Goal: Task Accomplishment & Management: Manage account settings

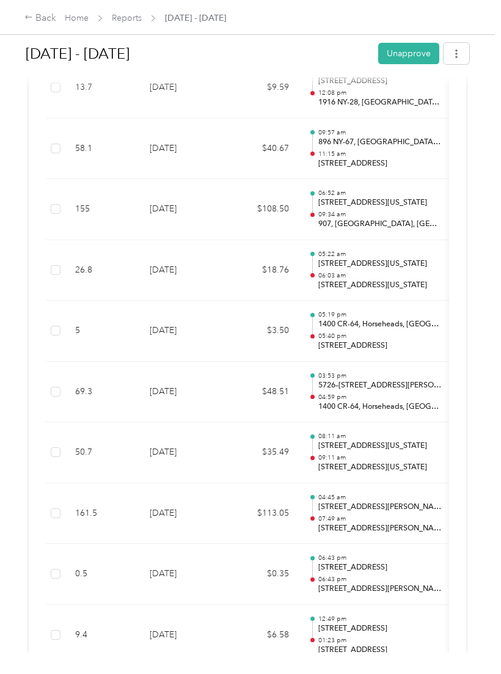
scroll to position [677, 0]
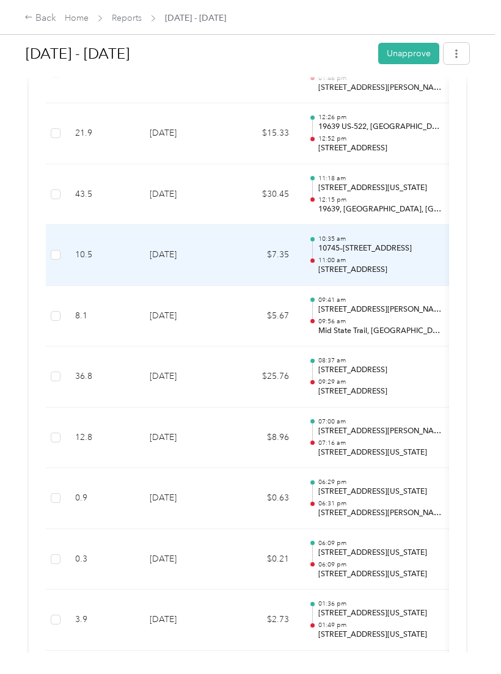
click at [47, 232] on td at bounding box center [56, 255] width 20 height 61
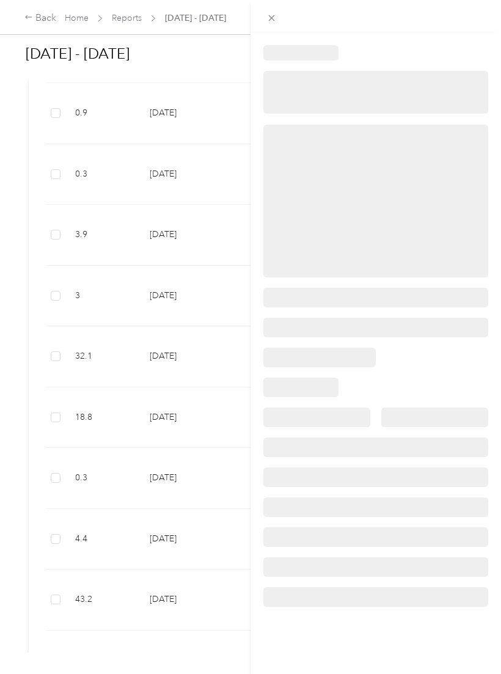
click at [57, 249] on div at bounding box center [250, 337] width 501 height 674
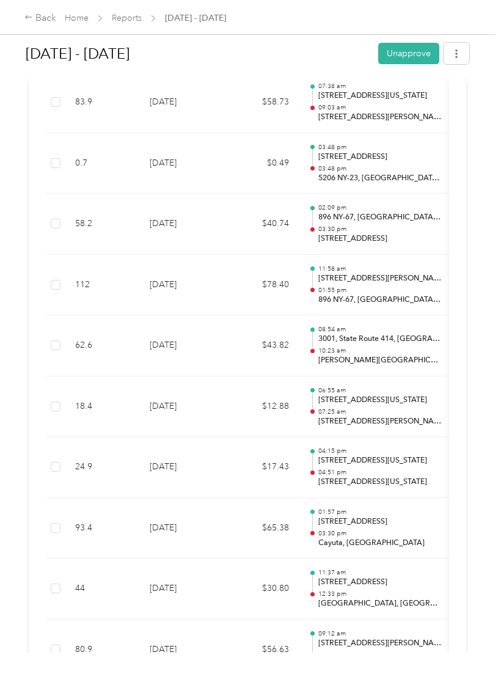
scroll to position [4573, 0]
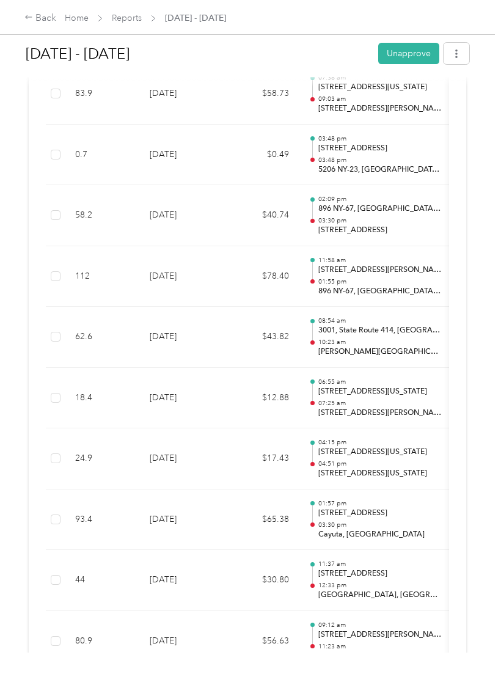
click at [48, 307] on td at bounding box center [56, 337] width 20 height 61
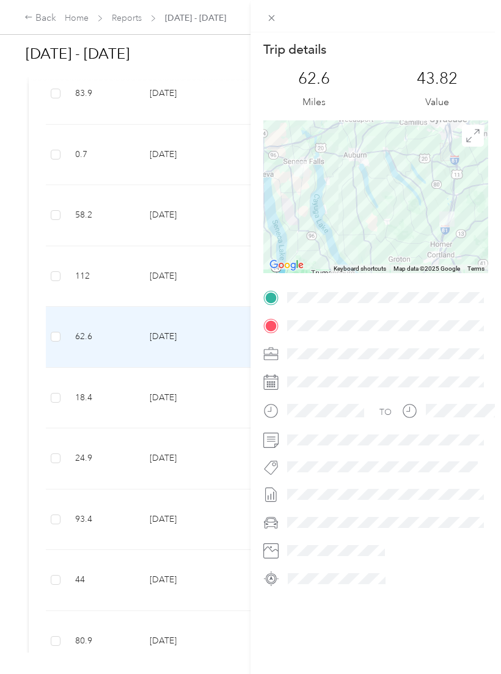
click at [70, 339] on div "Trip details This trip cannot be edited because it is either under review, appr…" at bounding box center [250, 337] width 501 height 674
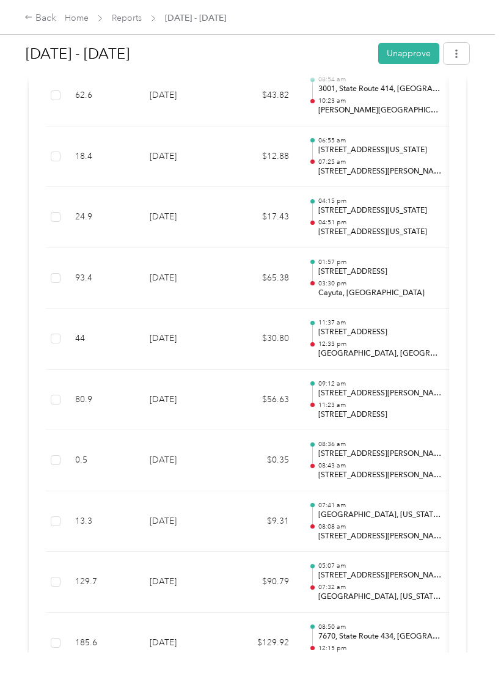
scroll to position [4815, 0]
click at [59, 309] on td at bounding box center [56, 339] width 20 height 61
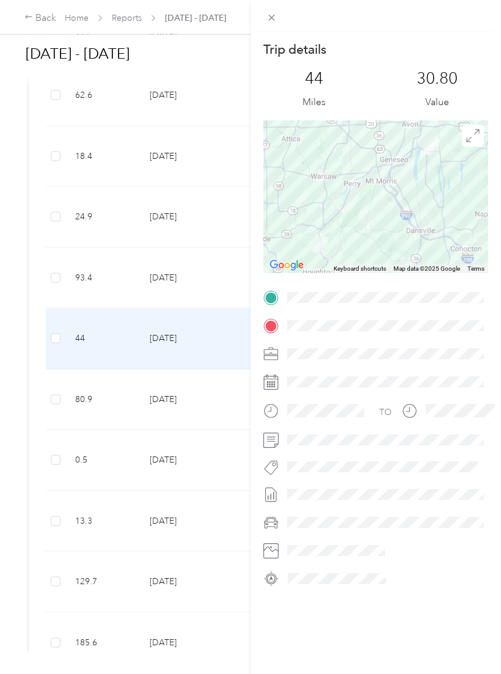
scroll to position [0, 0]
click at [76, 224] on div "Trip details This trip cannot be edited because it is either under review, appr…" at bounding box center [250, 337] width 501 height 674
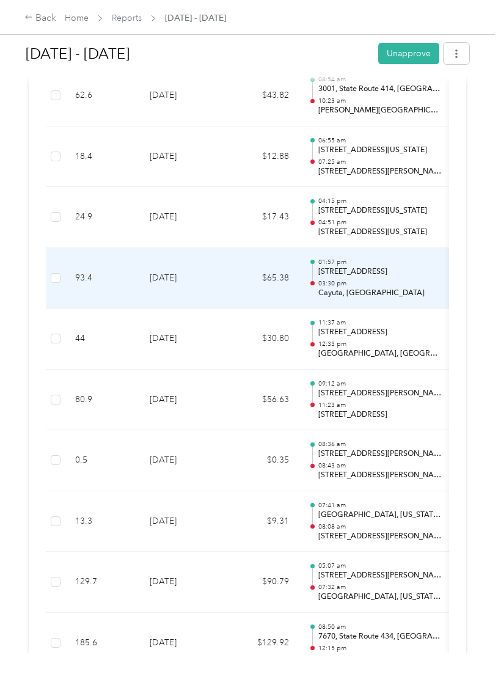
click at [68, 248] on td "93.4" at bounding box center [102, 278] width 75 height 61
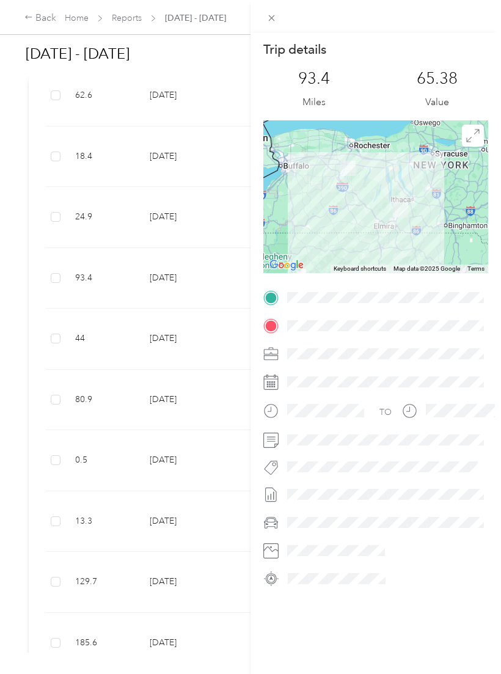
click at [83, 167] on div "Trip details This trip cannot be edited because it is either under review, appr…" at bounding box center [250, 337] width 501 height 674
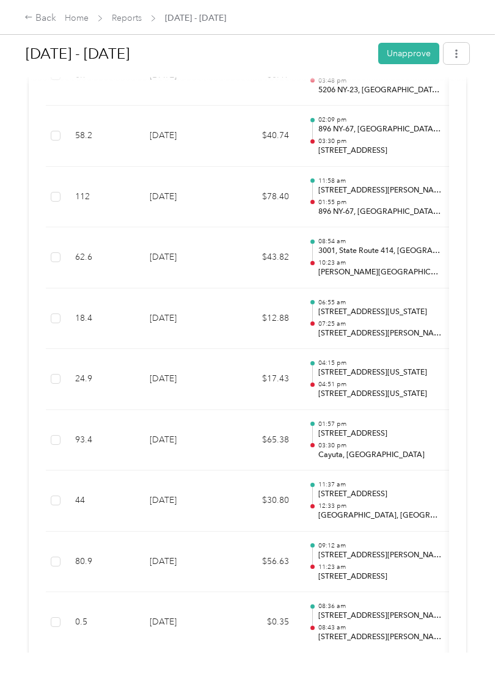
scroll to position [4647, 0]
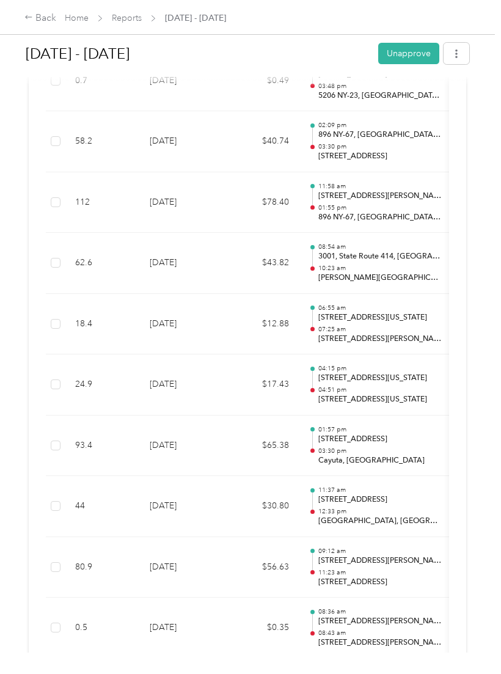
click at [94, 233] on td "62.6" at bounding box center [102, 263] width 75 height 61
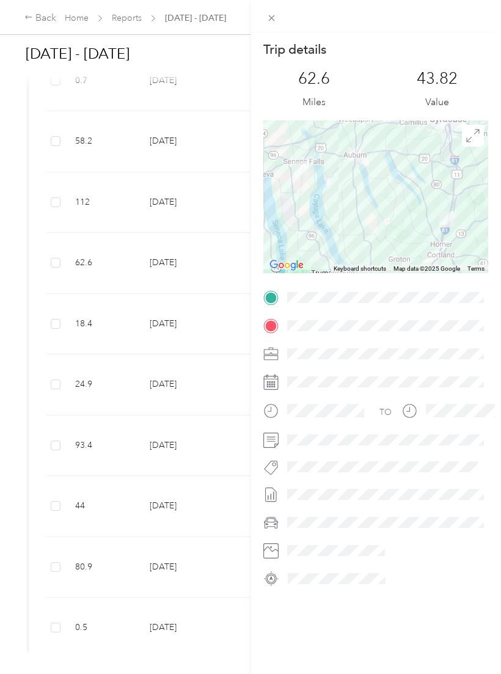
click at [105, 126] on div "Trip details This trip cannot be edited because it is either under review, appr…" at bounding box center [250, 337] width 501 height 674
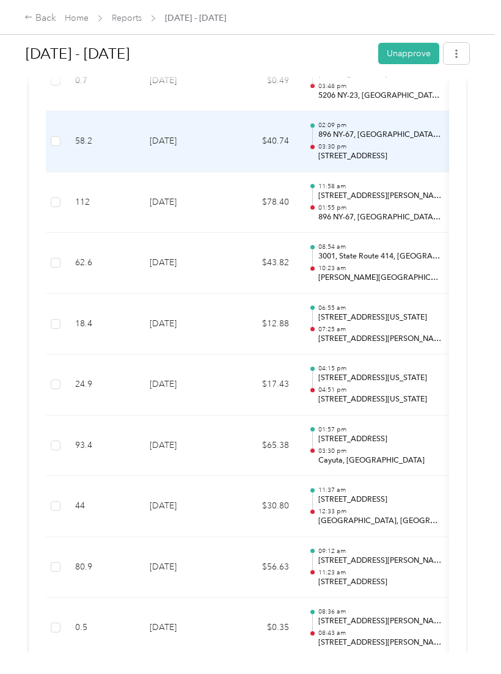
click at [116, 111] on td "58.2" at bounding box center [102, 141] width 75 height 61
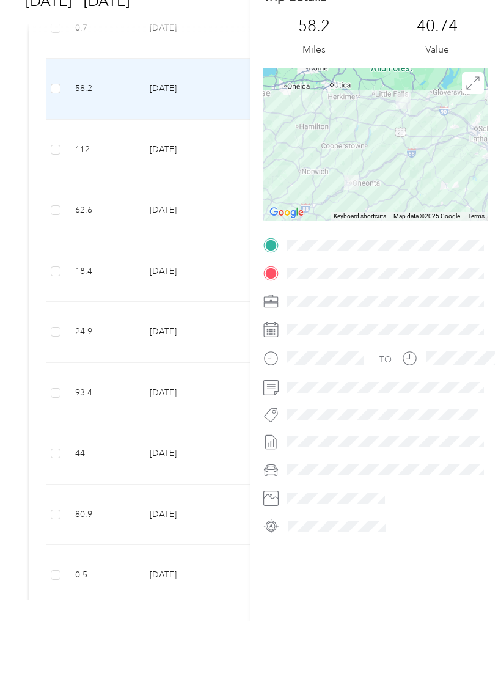
scroll to position [0, 0]
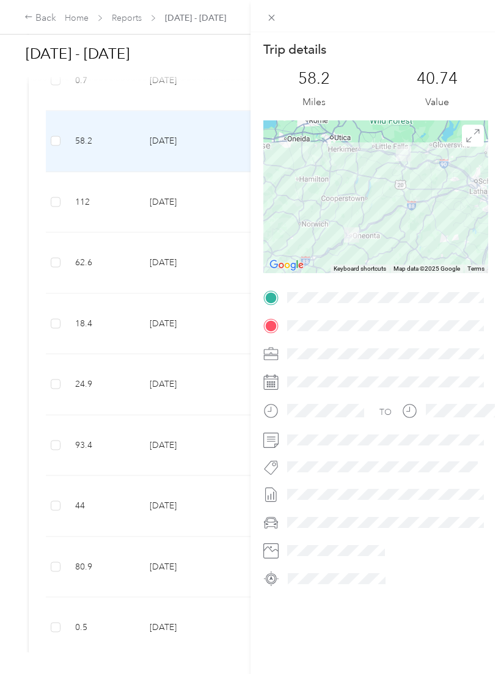
click at [25, 17] on div "Trip details This trip cannot be edited because it is either under review, appr…" at bounding box center [250, 337] width 501 height 674
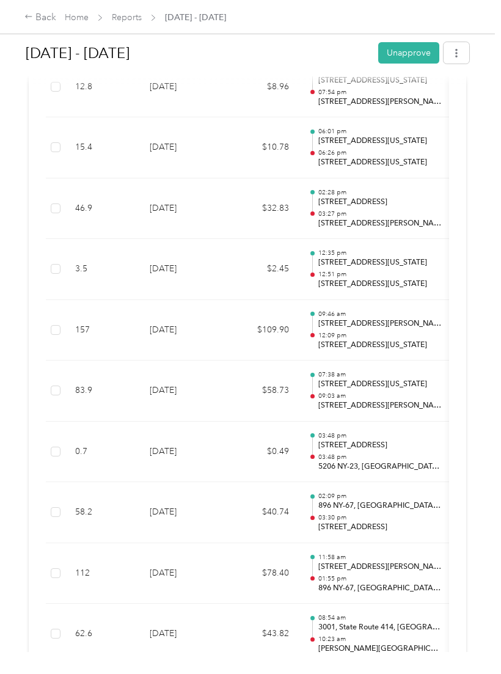
scroll to position [4274, 0]
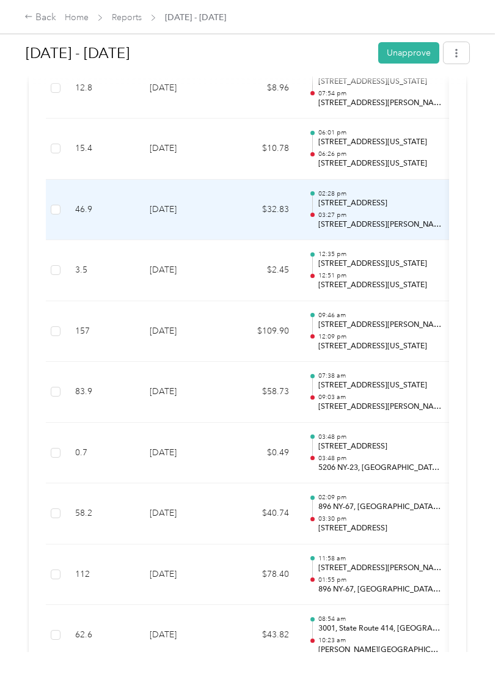
click at [137, 180] on td "46.9" at bounding box center [102, 210] width 75 height 61
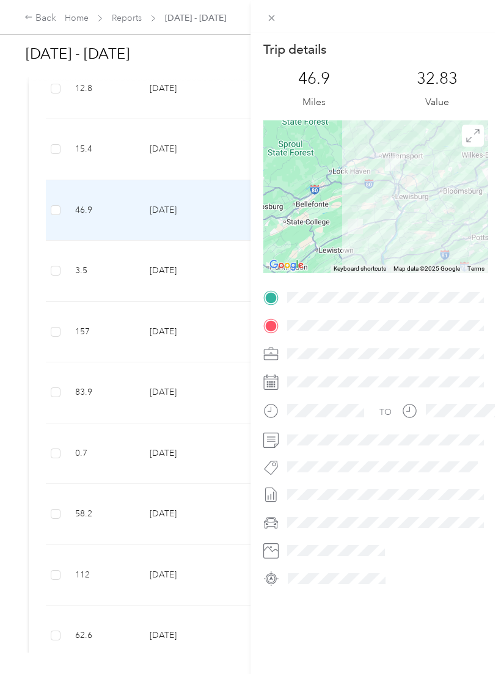
scroll to position [0, 0]
click at [31, 12] on div "Trip details This trip cannot be edited because it is either under review, appr…" at bounding box center [250, 337] width 501 height 674
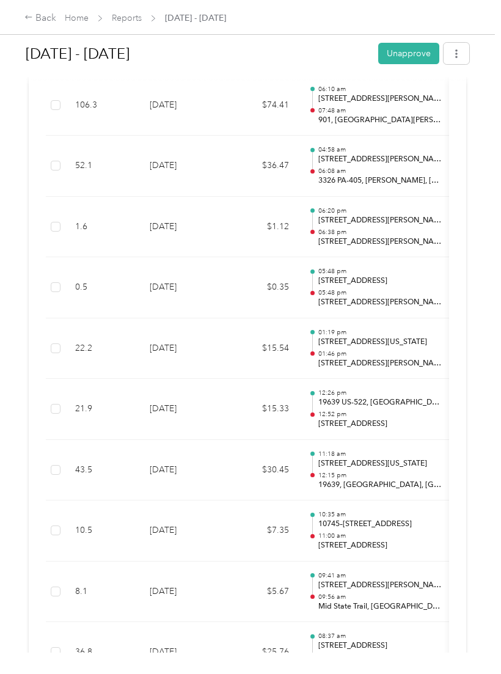
scroll to position [2919, 0]
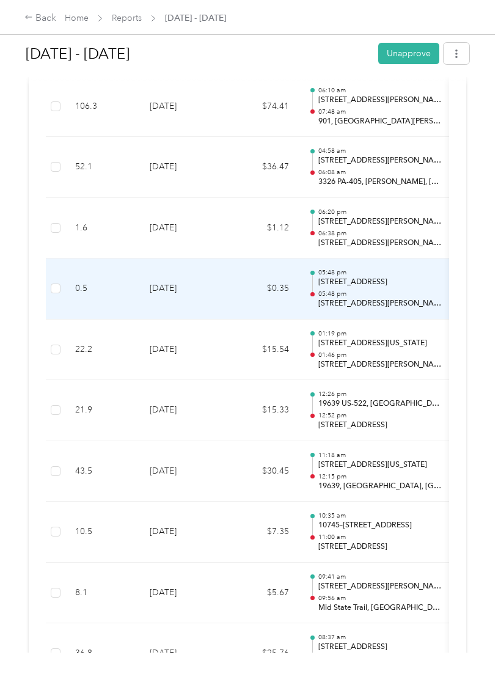
click at [191, 267] on td "[DATE]" at bounding box center [183, 289] width 86 height 61
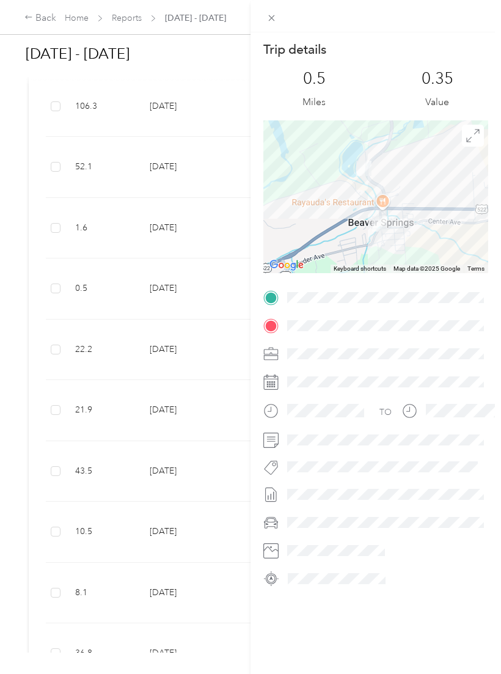
click at [26, 18] on div "Trip details This trip cannot be edited because it is either under review, appr…" at bounding box center [250, 337] width 501 height 674
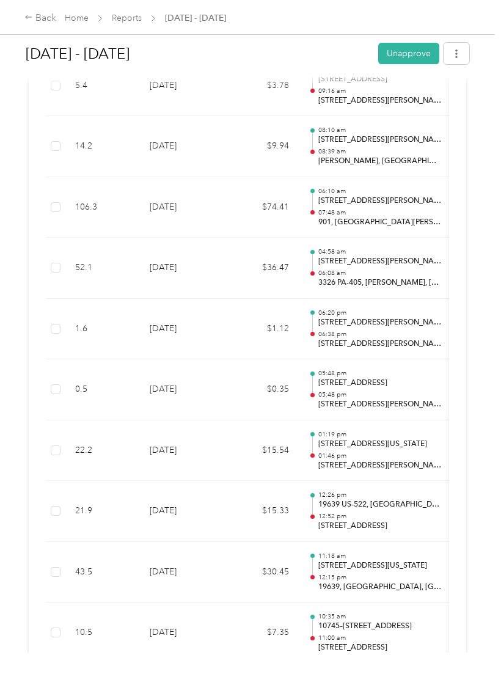
scroll to position [2816, 0]
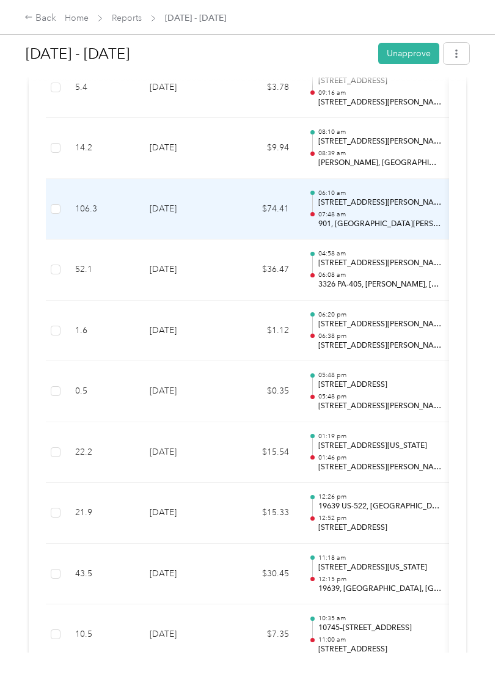
click at [131, 179] on td "106.3" at bounding box center [102, 209] width 75 height 61
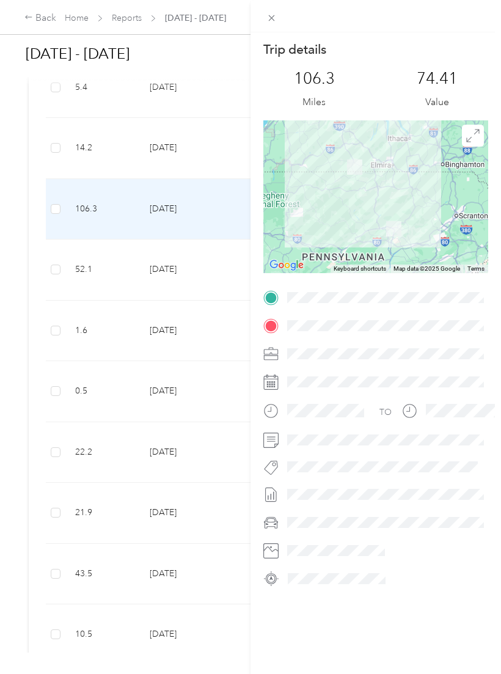
click at [94, 113] on div "Trip details This trip cannot be edited because it is either under review, appr…" at bounding box center [250, 337] width 501 height 674
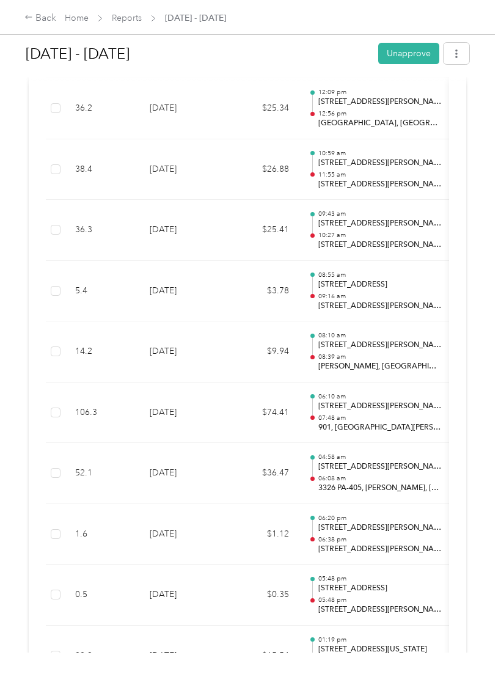
click at [99, 134] on td "36.2" at bounding box center [102, 108] width 75 height 61
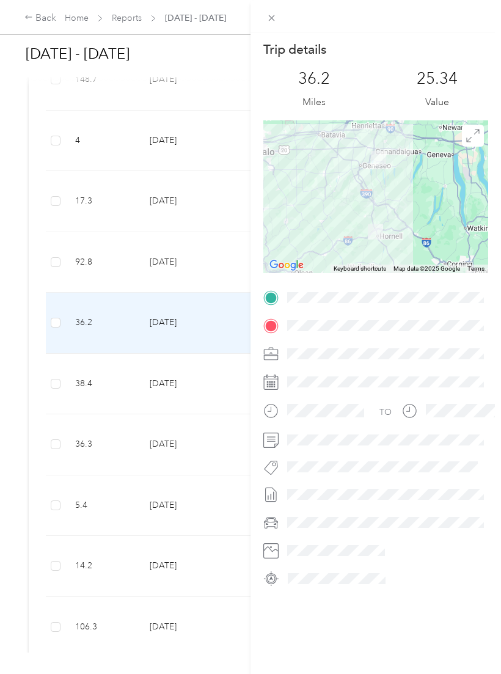
scroll to position [2397, 0]
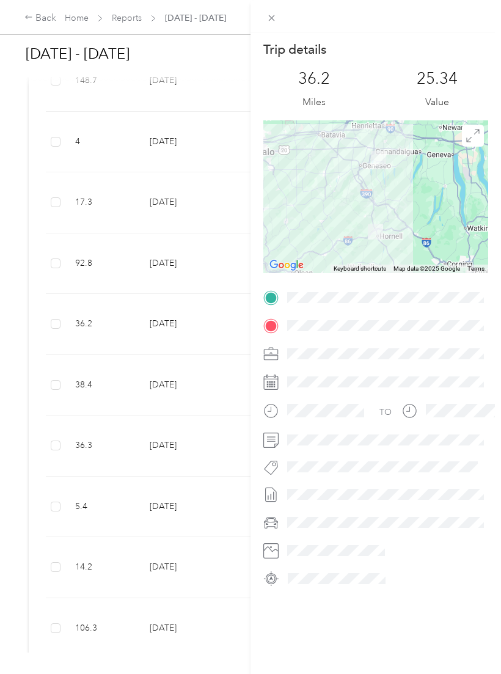
click at [130, 178] on div "Trip details This trip cannot be edited because it is either under review, appr…" at bounding box center [250, 337] width 501 height 674
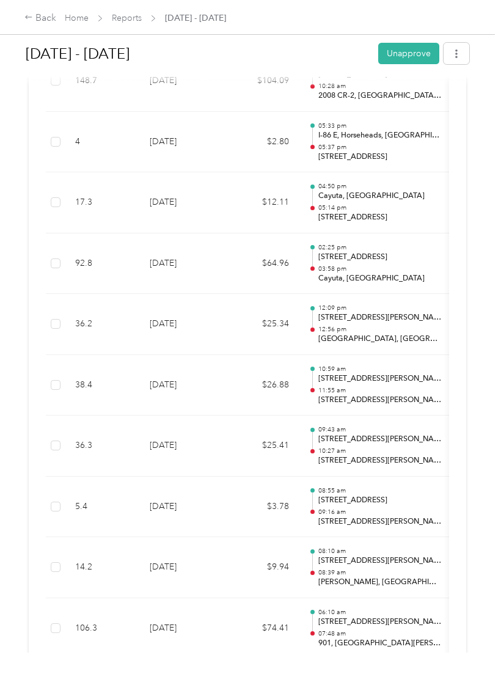
click at [129, 178] on td "17.3" at bounding box center [102, 202] width 75 height 61
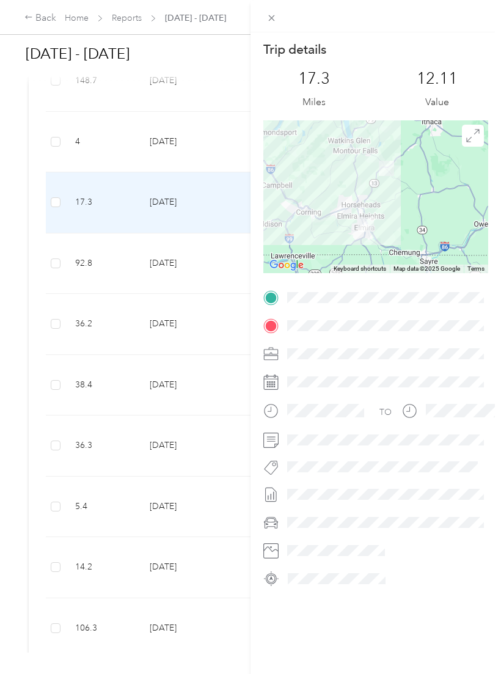
click at [132, 113] on div "Trip details This trip cannot be edited because it is either under review, appr…" at bounding box center [250, 337] width 501 height 674
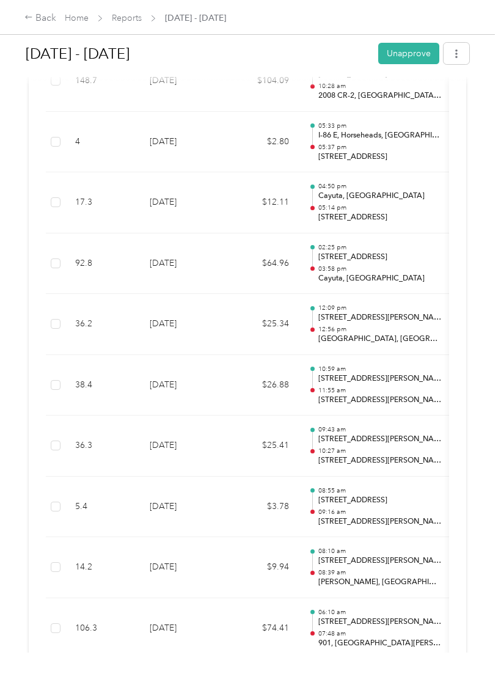
click at [118, 112] on td "4" at bounding box center [102, 142] width 75 height 61
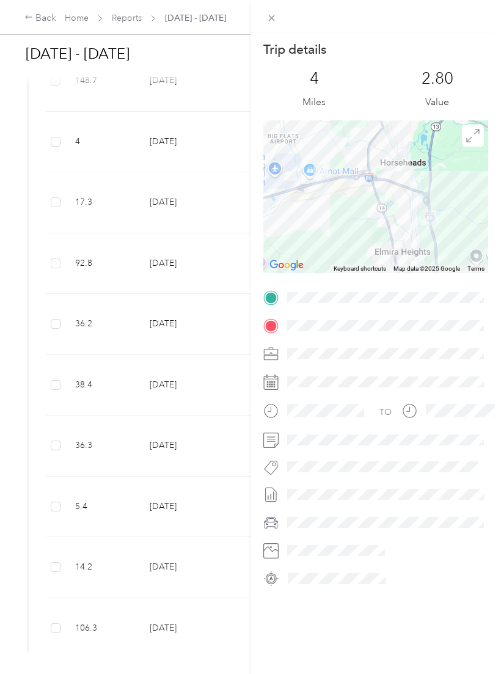
click at [33, 24] on div "Trip details This trip cannot be edited because it is either under review, appr…" at bounding box center [250, 337] width 501 height 674
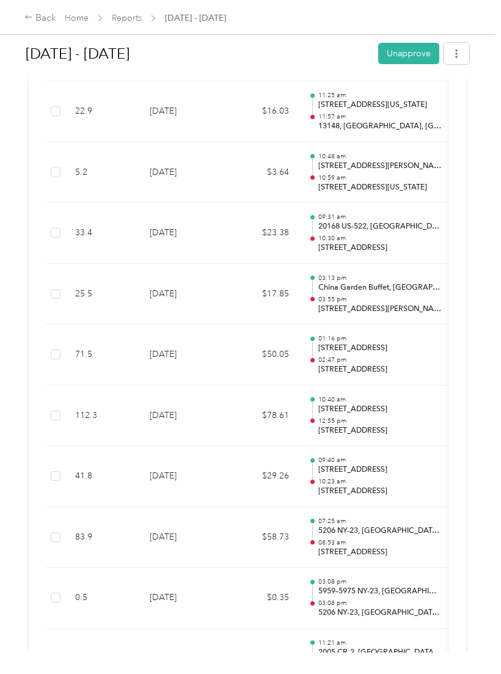
scroll to position [1756, 0]
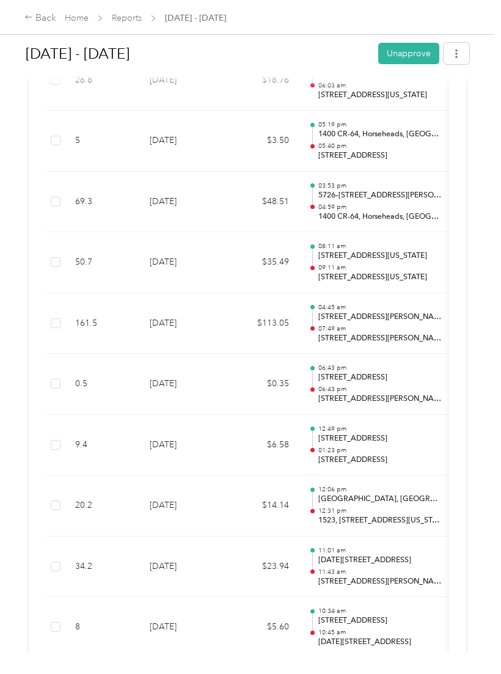
click at [109, 160] on td "5" at bounding box center [102, 141] width 75 height 61
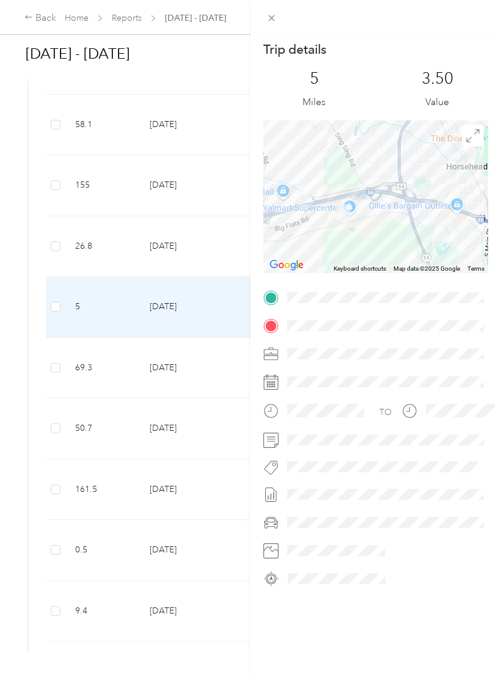
scroll to position [589, 0]
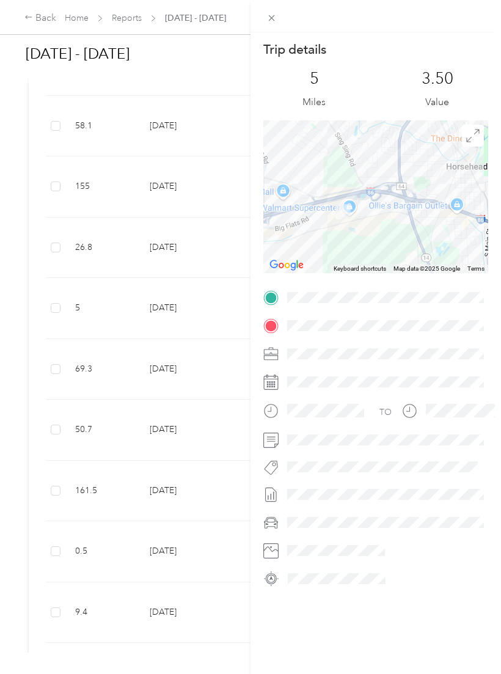
click at [109, 177] on div "Trip details This trip cannot be edited because it is either under review, appr…" at bounding box center [250, 337] width 501 height 674
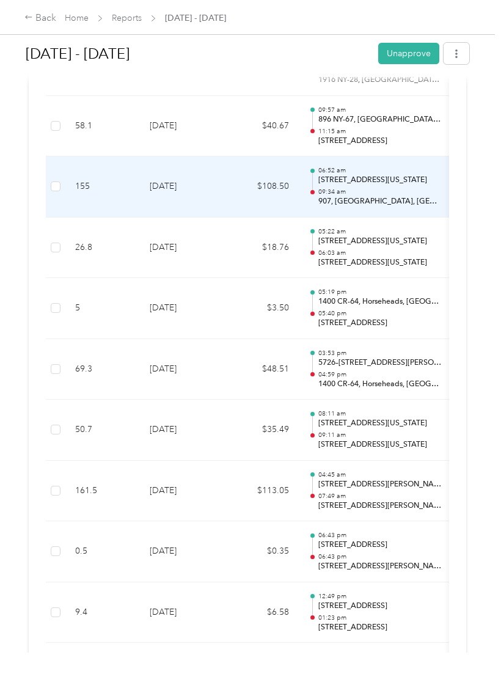
click at [113, 186] on td "155" at bounding box center [102, 186] width 75 height 61
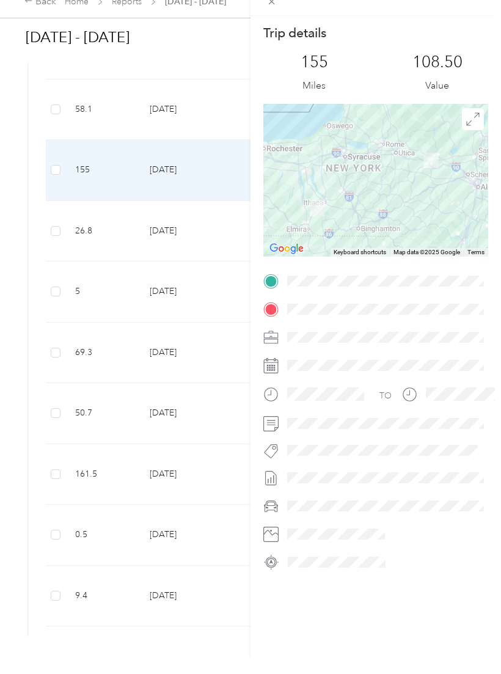
scroll to position [0, 0]
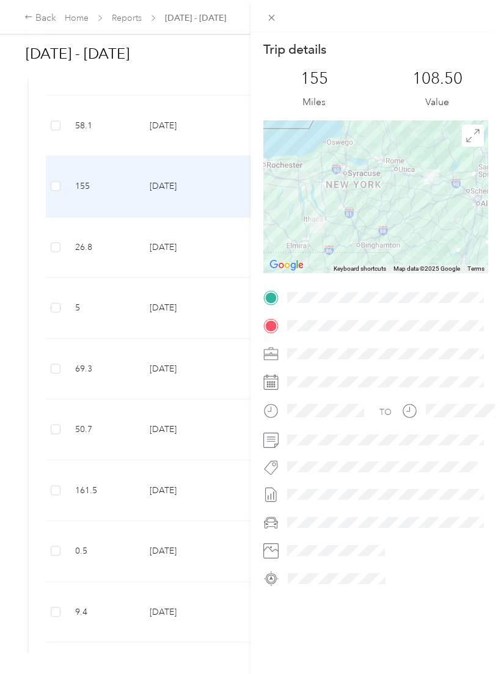
click at [184, 483] on div "Trip details This trip cannot be edited because it is either under review, appr…" at bounding box center [250, 337] width 501 height 674
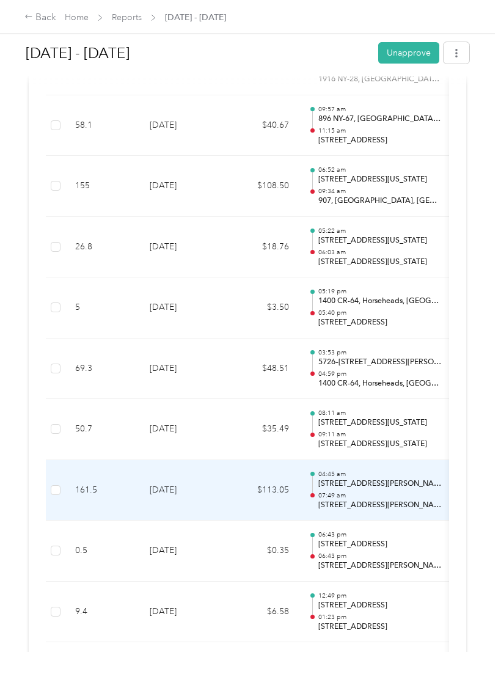
click at [182, 492] on td "[DATE]" at bounding box center [183, 491] width 86 height 61
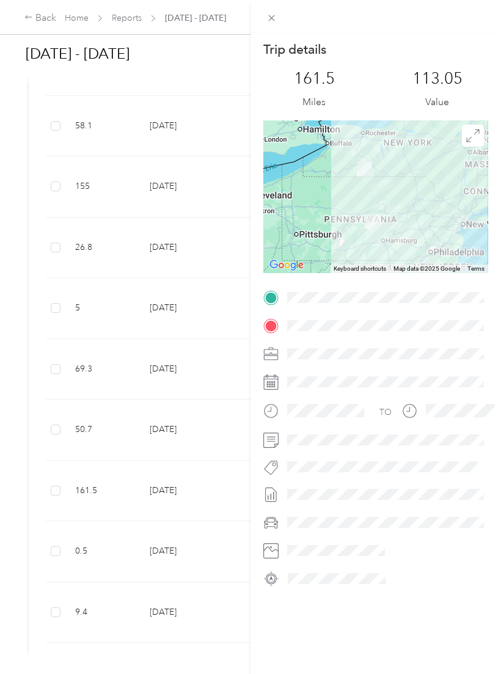
click at [29, 17] on div "Trip details This trip cannot be edited because it is either under review, appr…" at bounding box center [250, 337] width 501 height 674
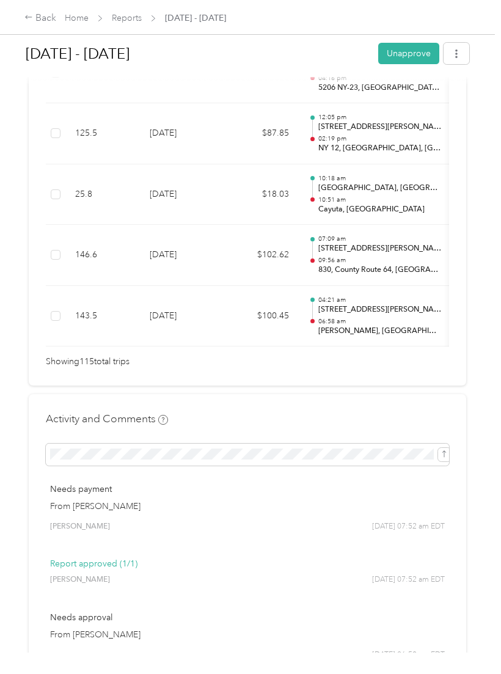
scroll to position [7085, 0]
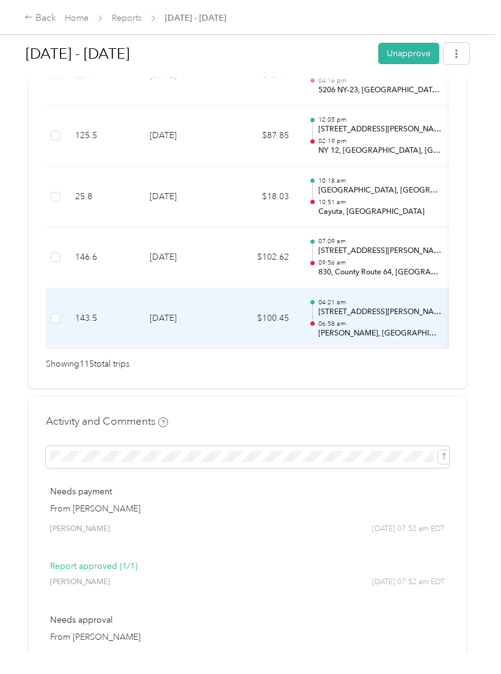
click at [95, 288] on td "143.5" at bounding box center [102, 318] width 75 height 61
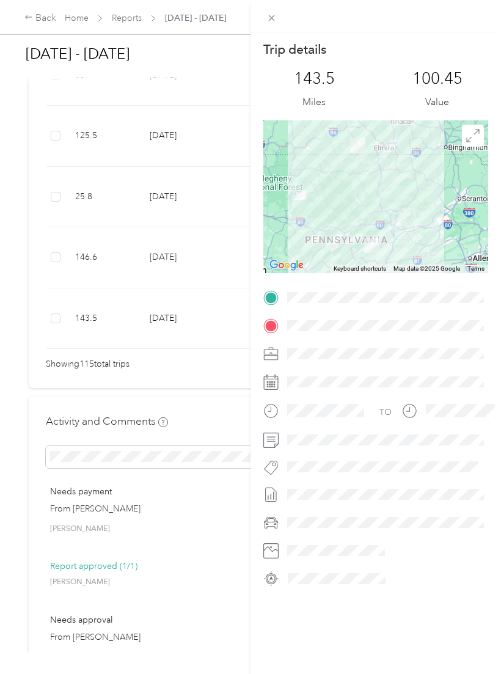
click at [87, 191] on div "Trip details This trip cannot be edited because it is either under review, appr…" at bounding box center [250, 337] width 501 height 674
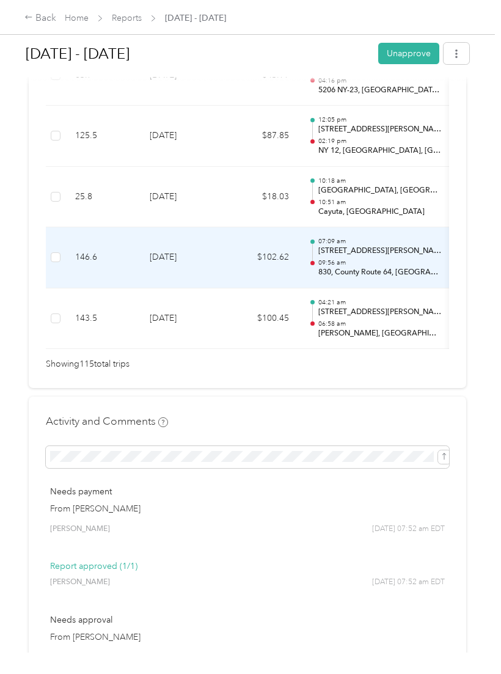
click at [86, 227] on td "146.6" at bounding box center [102, 257] width 75 height 61
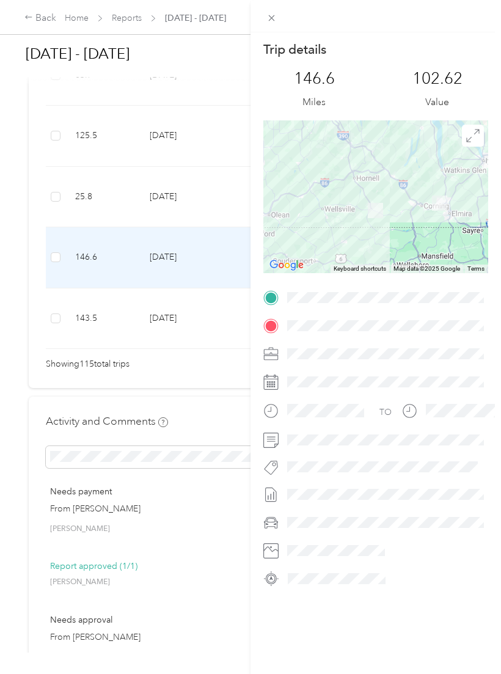
click at [79, 130] on div "Trip details This trip cannot be edited because it is either under review, appr…" at bounding box center [250, 337] width 501 height 674
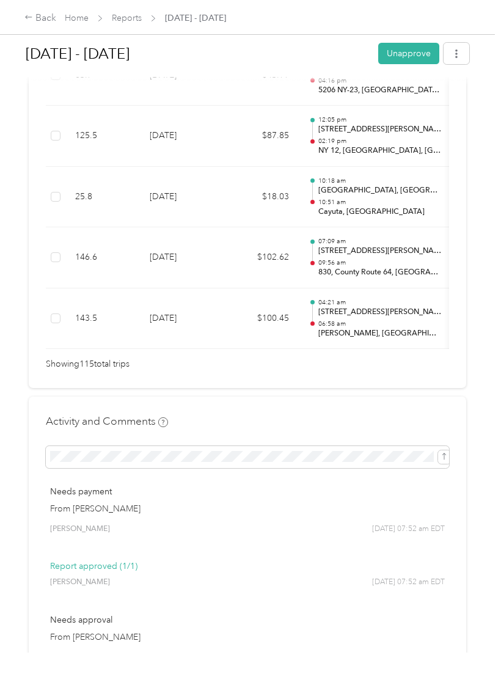
click at [76, 167] on td "25.8" at bounding box center [102, 197] width 75 height 61
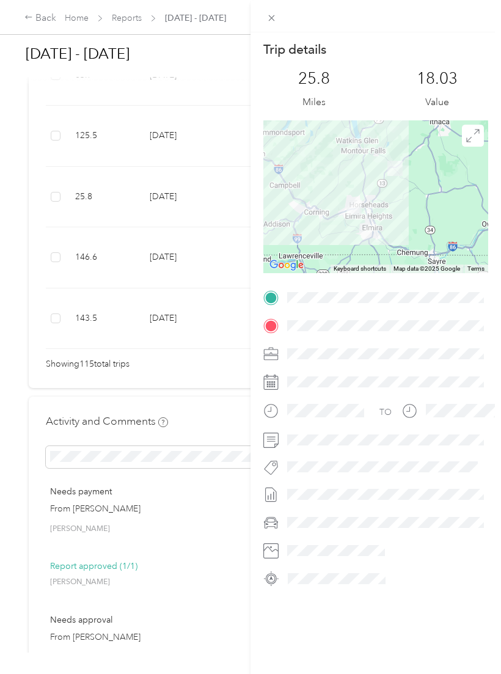
click at [28, 22] on div "Trip details This trip cannot be edited because it is either under review, appr…" at bounding box center [250, 337] width 501 height 674
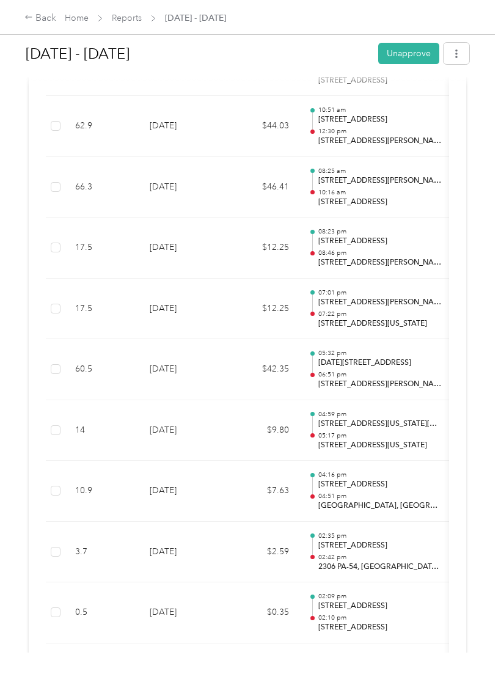
scroll to position [6000, 0]
click at [103, 218] on td "17.5" at bounding box center [102, 248] width 75 height 61
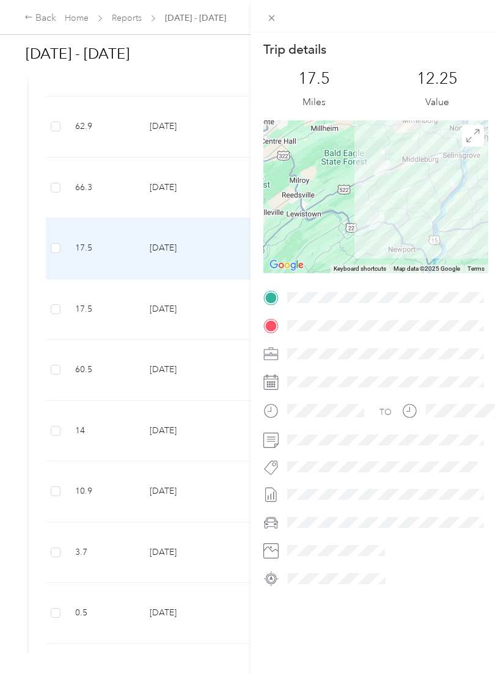
scroll to position [0, 0]
click at [92, 301] on div "Trip details This trip cannot be edited because it is either under review, appr…" at bounding box center [250, 337] width 501 height 674
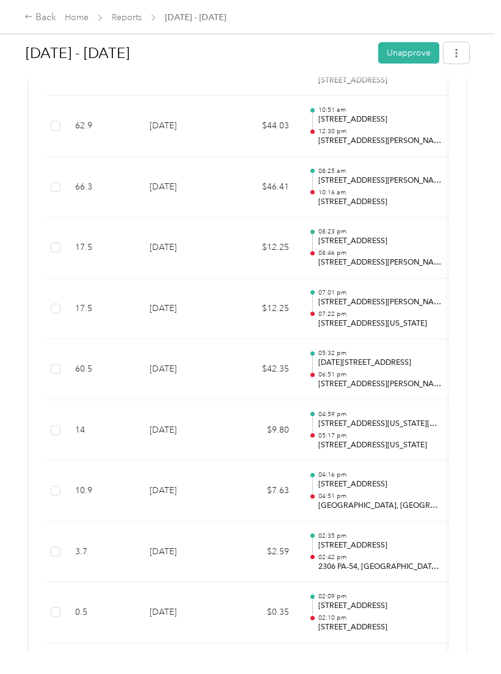
click at [95, 340] on td "60.5" at bounding box center [102, 370] width 75 height 61
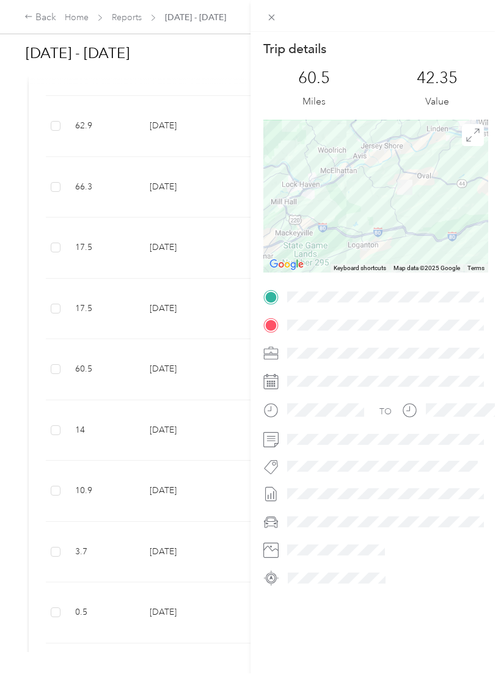
click at [116, 240] on div "Trip details This trip cannot be edited because it is either under review, appr…" at bounding box center [250, 337] width 501 height 674
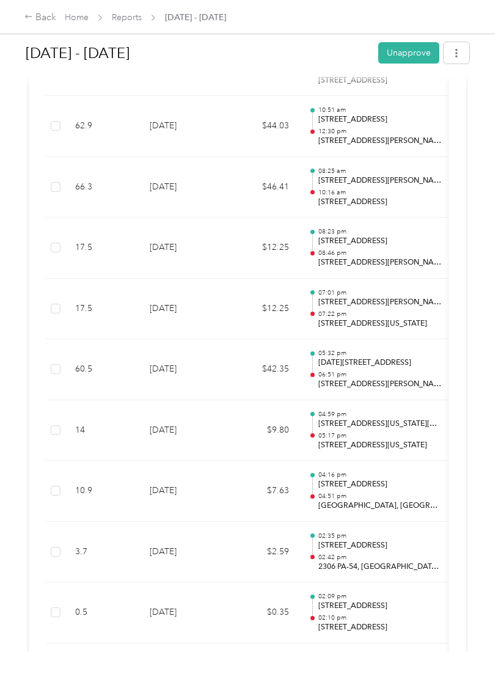
click at [122, 279] on td "17.5" at bounding box center [102, 309] width 75 height 61
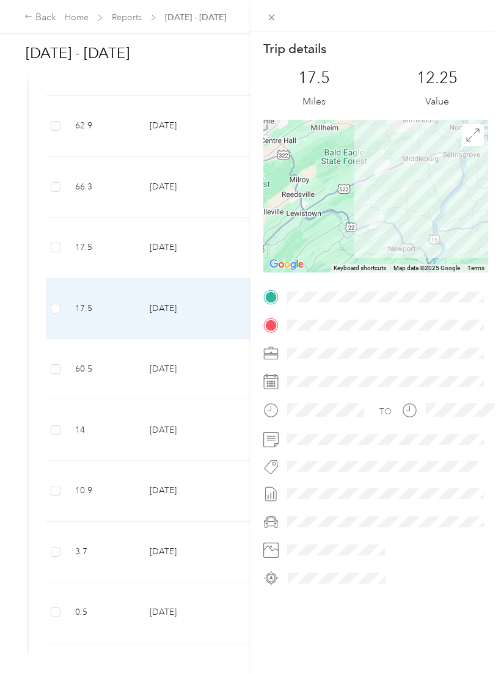
click at [109, 191] on div "Trip details This trip cannot be edited because it is either under review, appr…" at bounding box center [250, 337] width 501 height 674
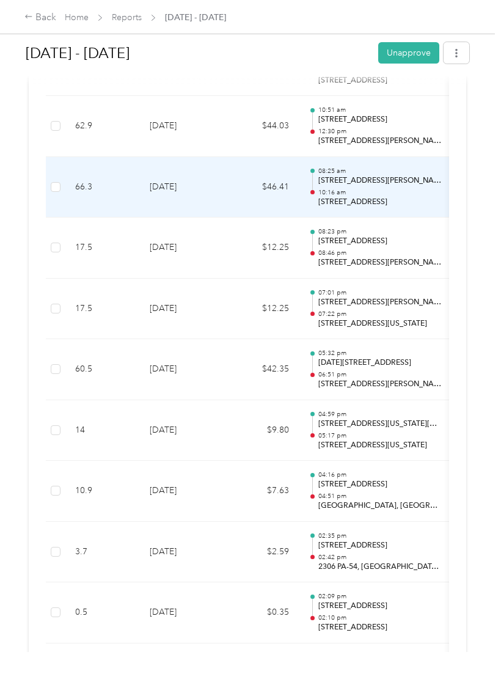
click at [120, 158] on td "66.3" at bounding box center [102, 188] width 75 height 61
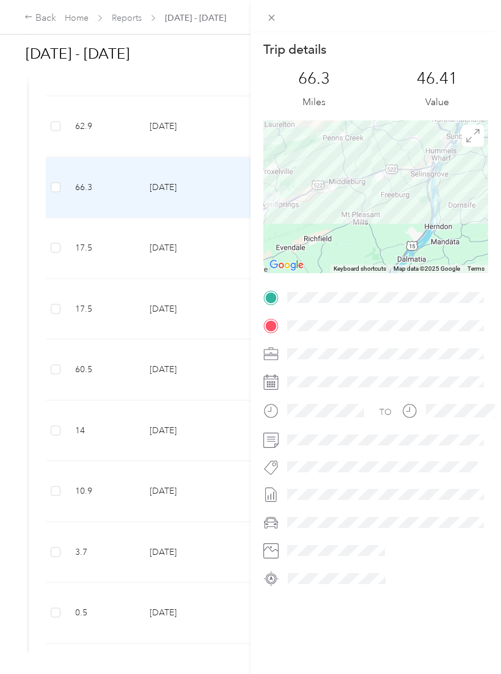
click at [28, 21] on div "Trip details This trip cannot be edited because it is either under review, appr…" at bounding box center [250, 337] width 501 height 674
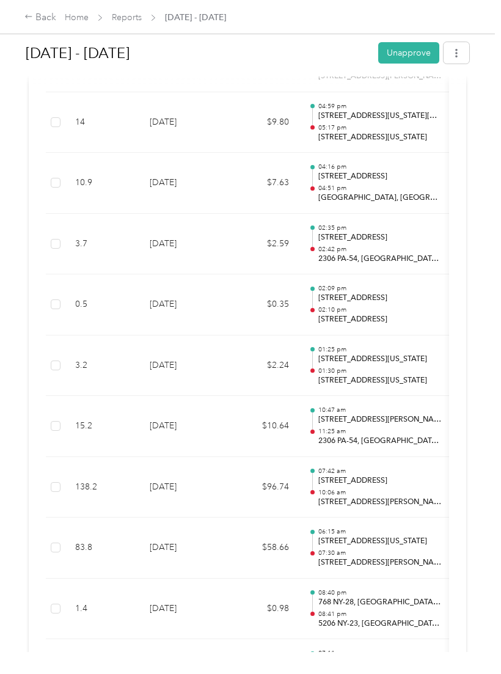
click at [87, 215] on td "3.7" at bounding box center [102, 245] width 75 height 61
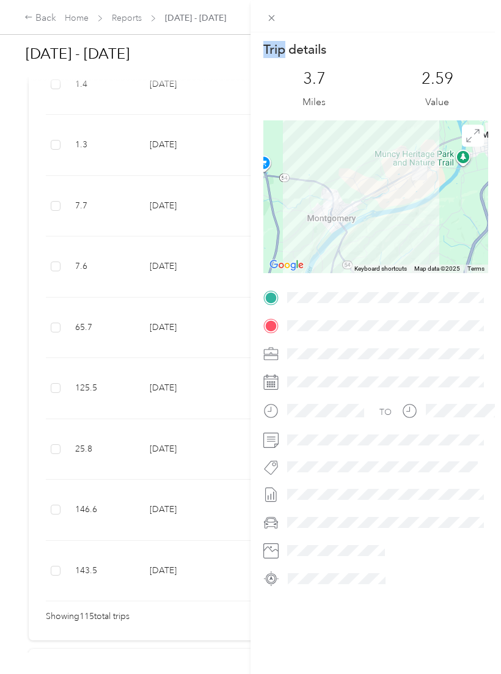
scroll to position [6833, 0]
click at [26, 12] on div "Trip details This trip cannot be edited because it is either under review, appr…" at bounding box center [250, 337] width 501 height 674
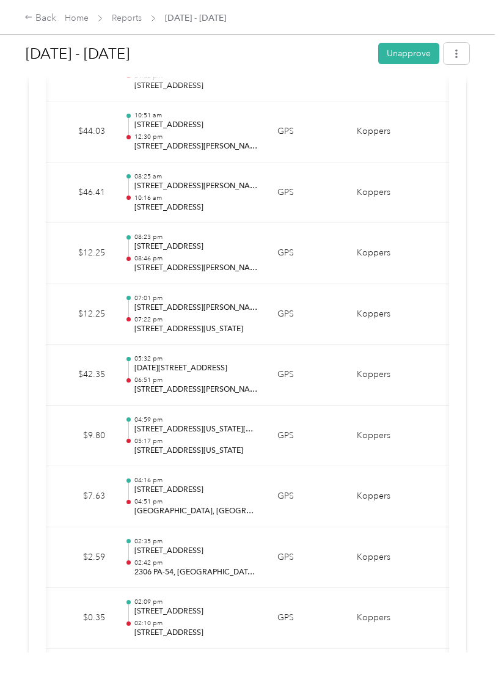
scroll to position [5990, 0]
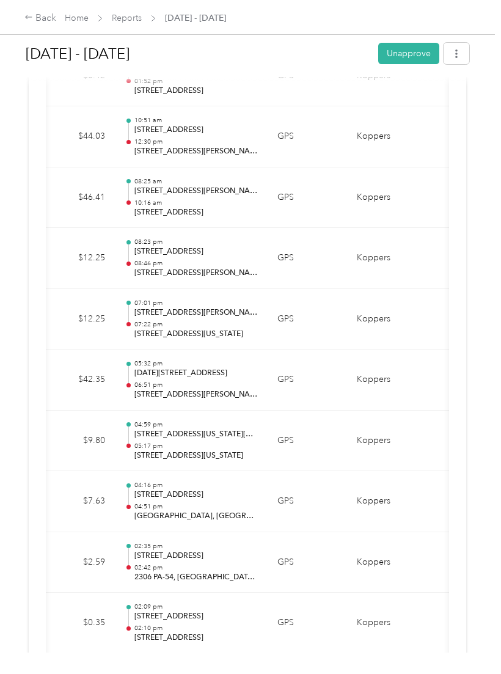
click at [25, 21] on icon at bounding box center [28, 17] width 9 height 9
